Goal: Check status: Check status

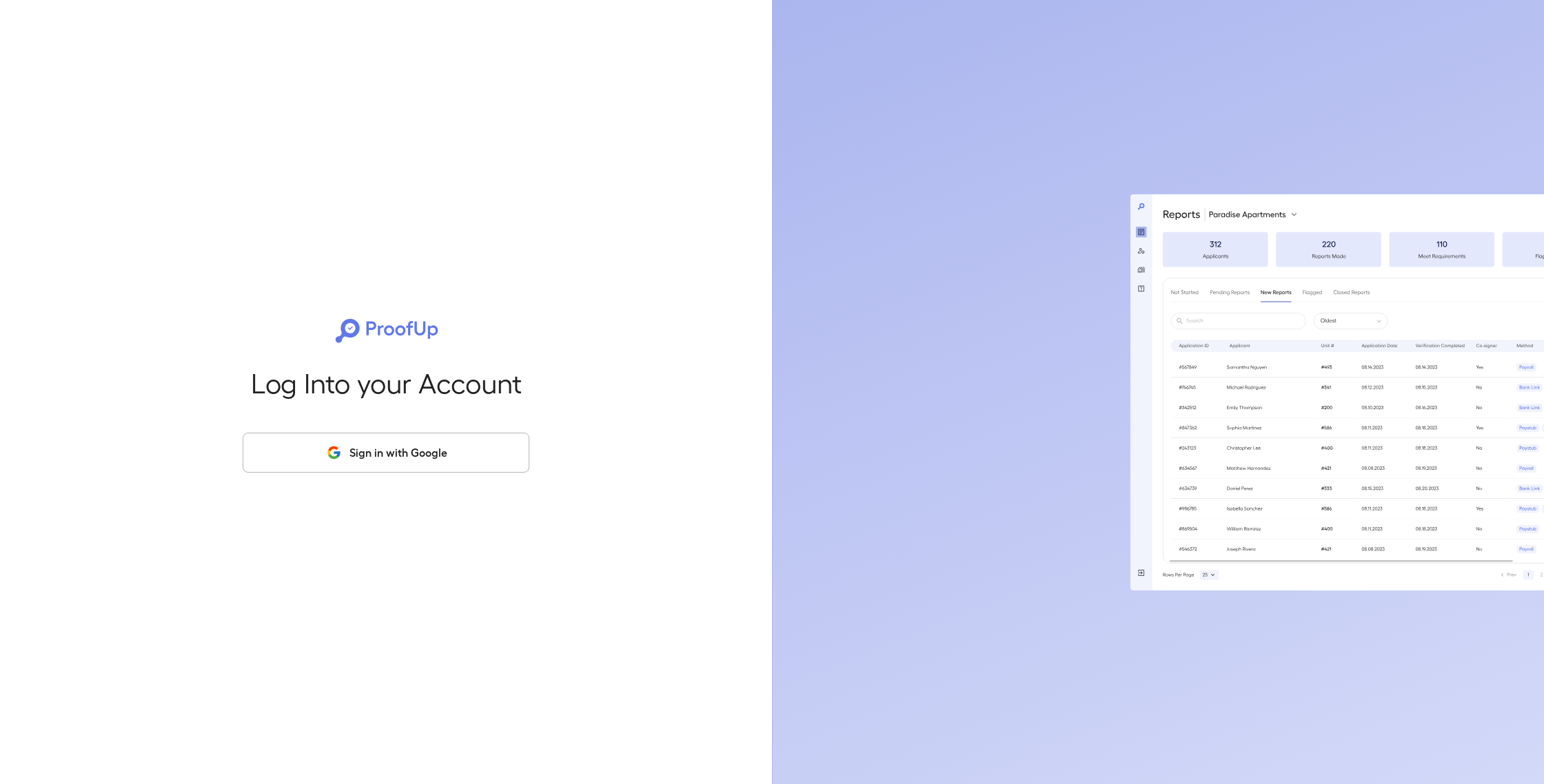
click at [453, 456] on button "Sign in with Google" at bounding box center [386, 453] width 287 height 40
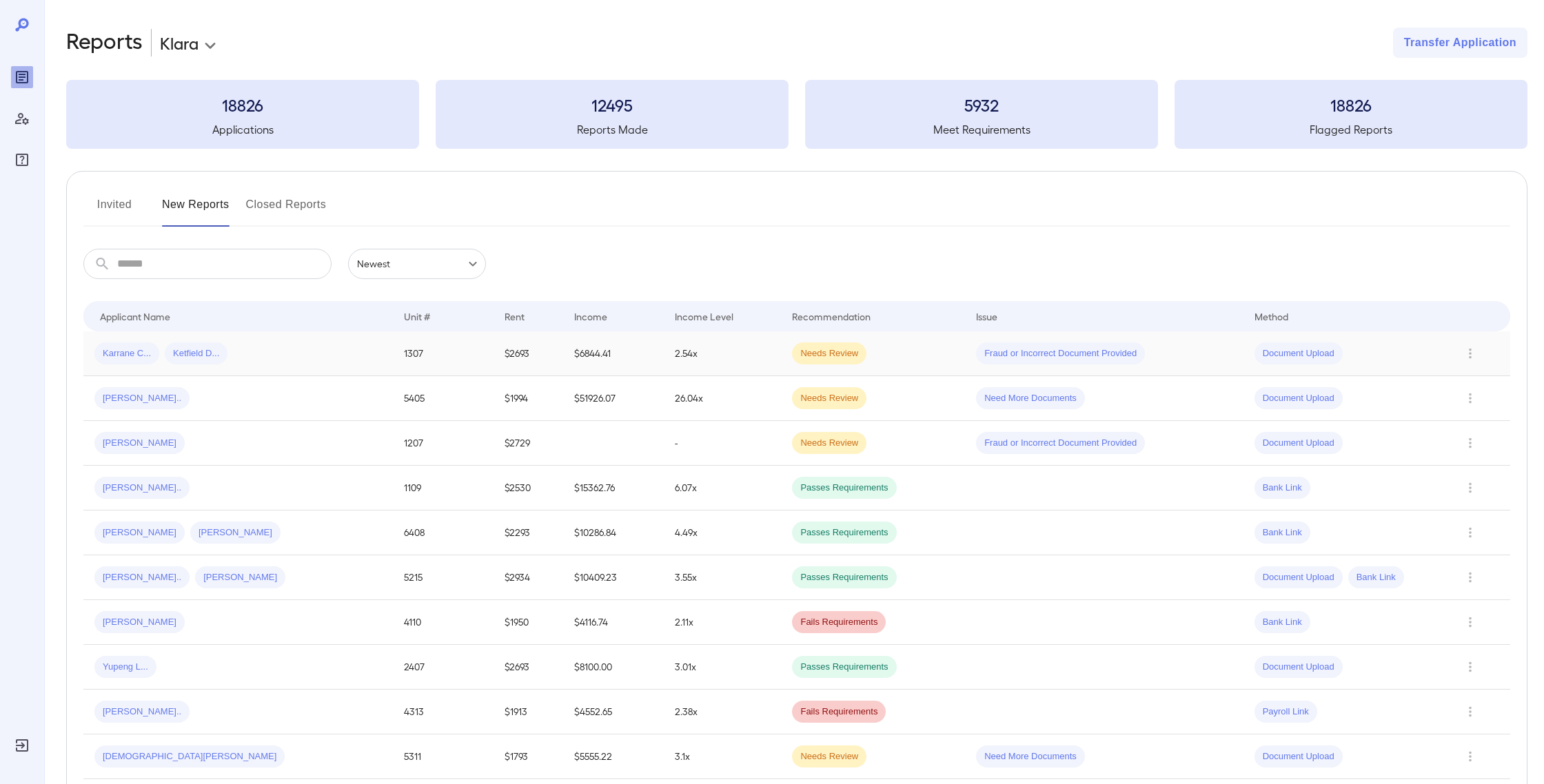
click at [505, 354] on td "$2693" at bounding box center [529, 353] width 70 height 45
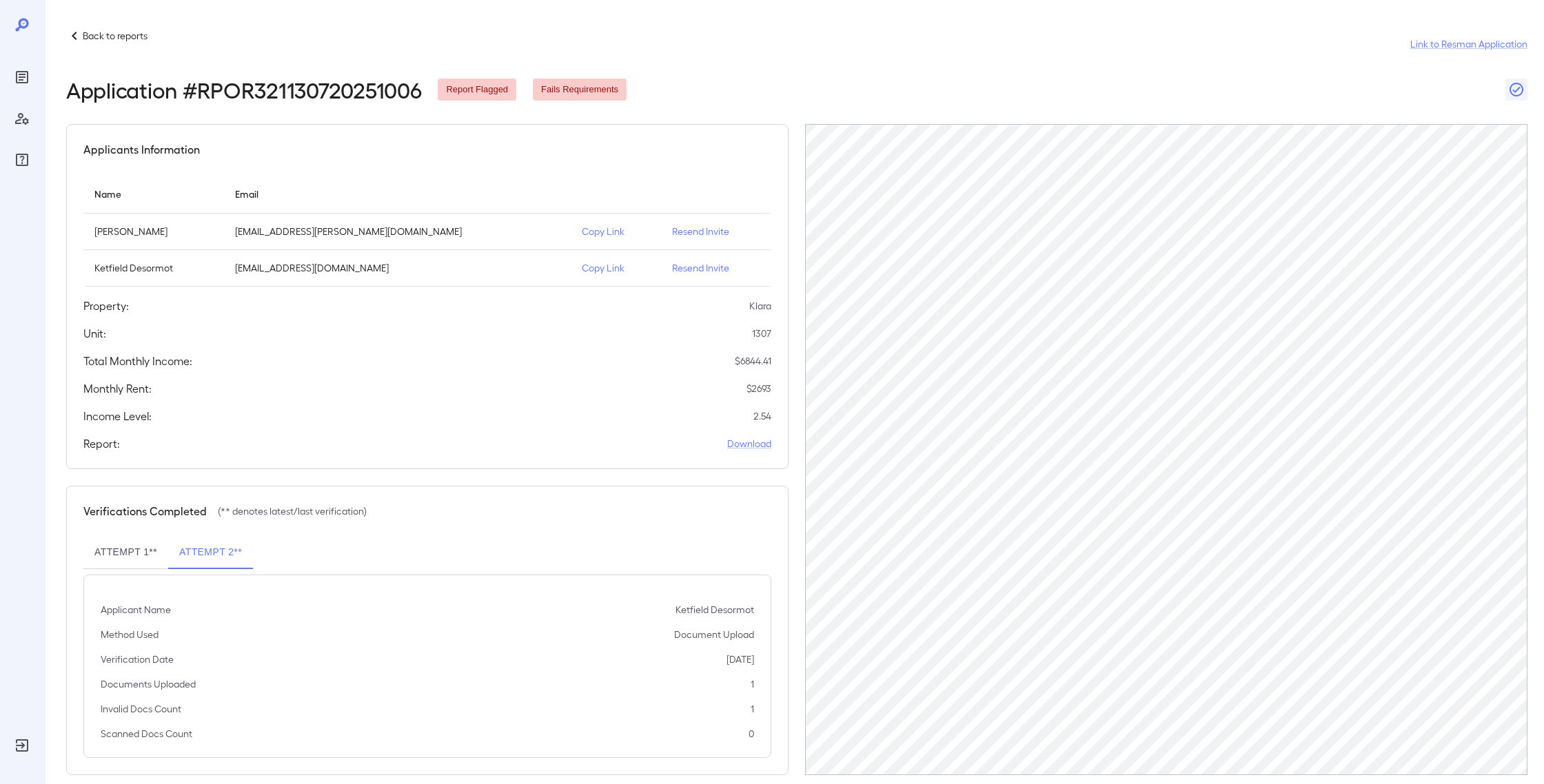
scroll to position [18, 0]
